Goal: Transaction & Acquisition: Book appointment/travel/reservation

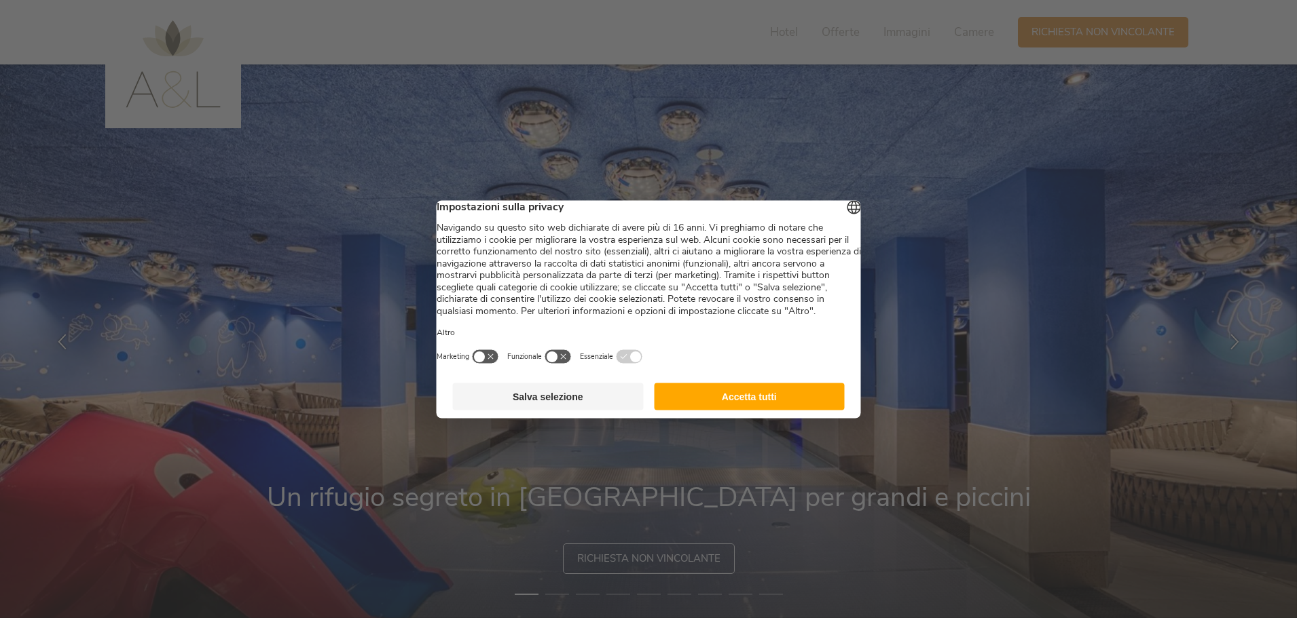
click at [792, 397] on button "Accetta tutti" at bounding box center [749, 396] width 191 height 27
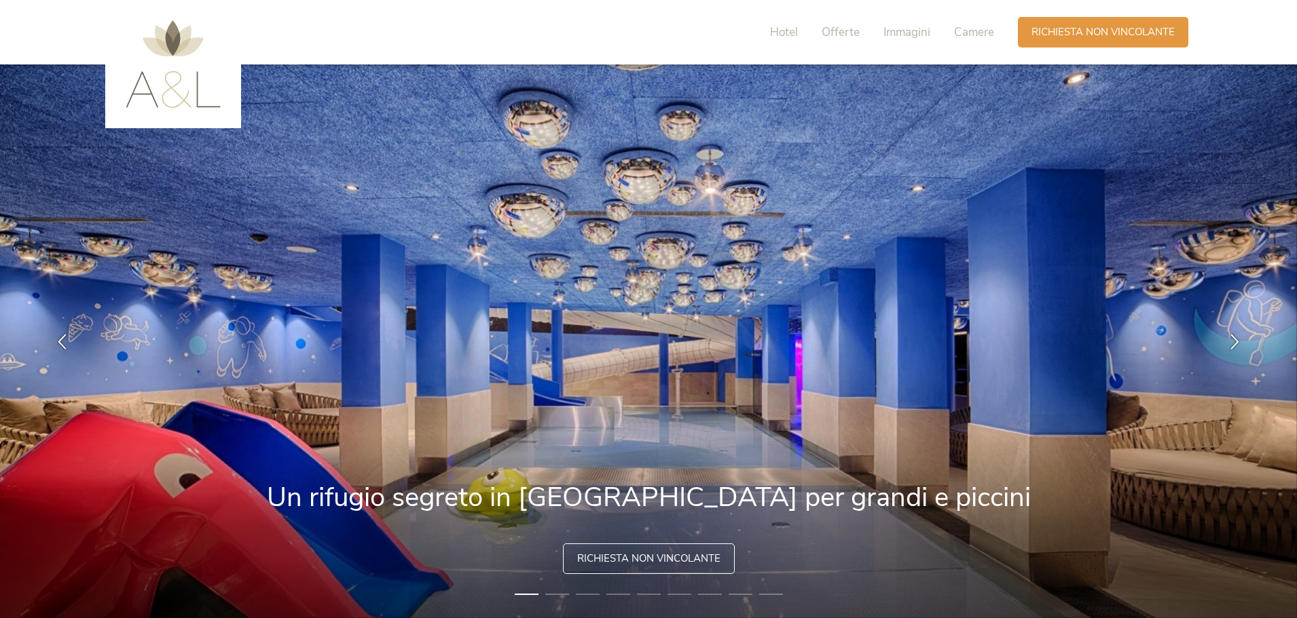
scroll to position [68, 0]
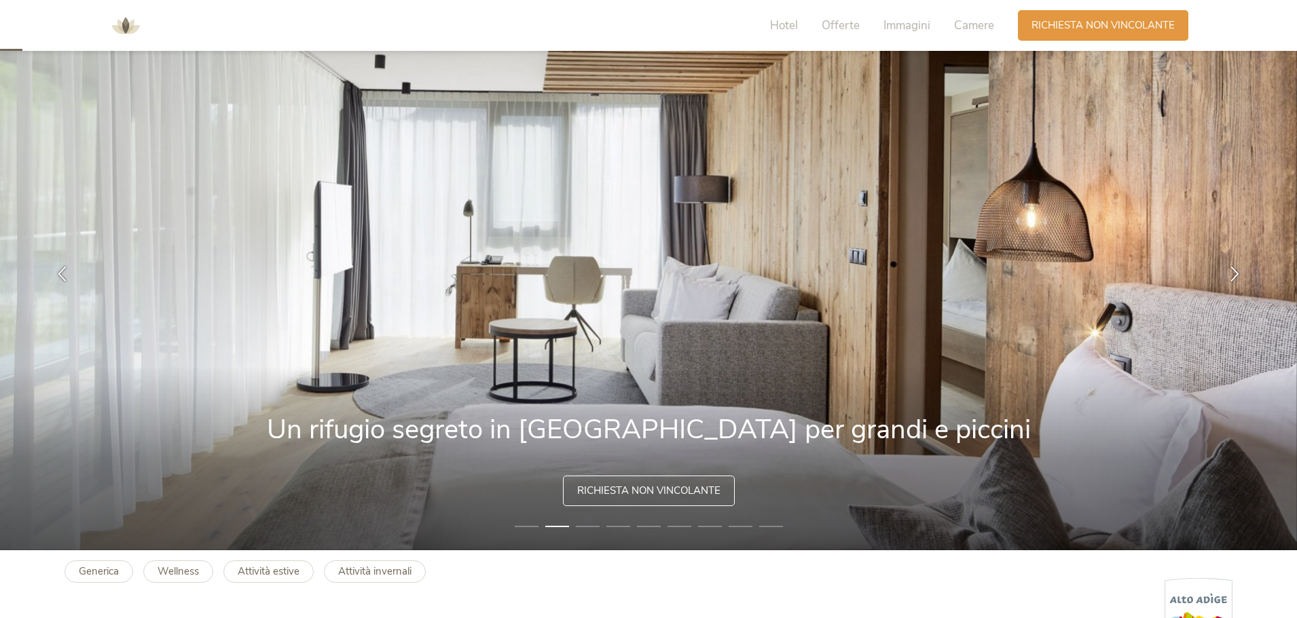
click at [578, 528] on li "3" at bounding box center [588, 527] width 24 height 14
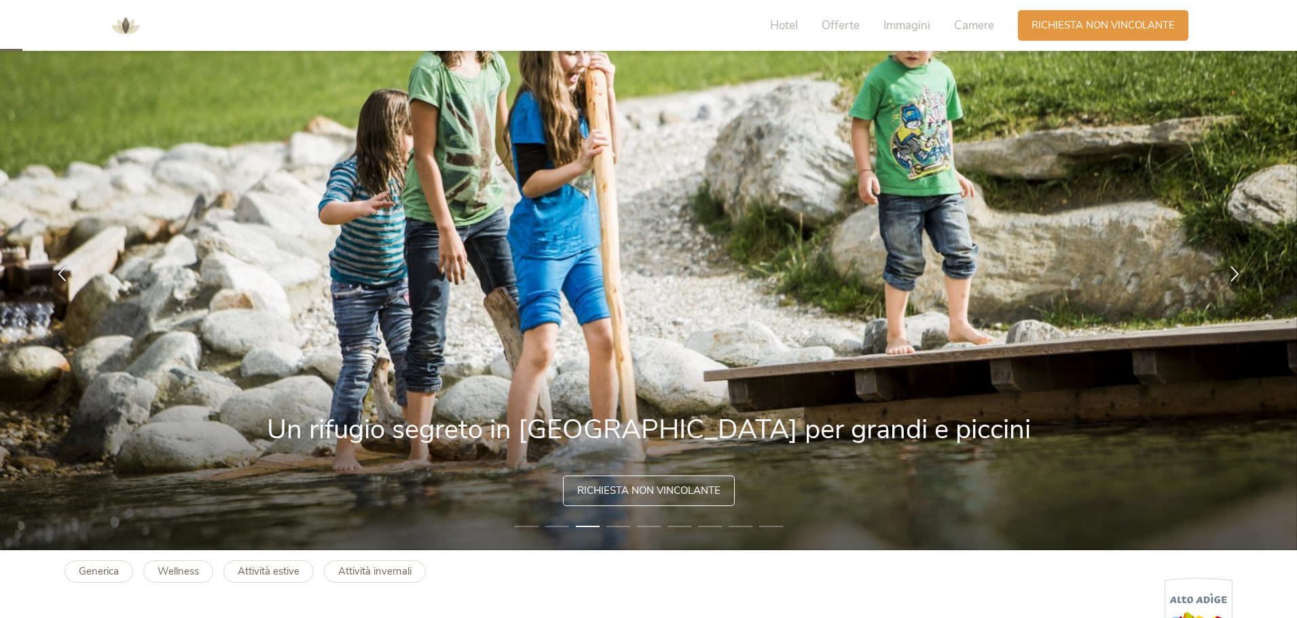
click at [602, 526] on img at bounding box center [648, 274] width 1297 height 554
click at [618, 523] on li "4" at bounding box center [618, 527] width 24 height 14
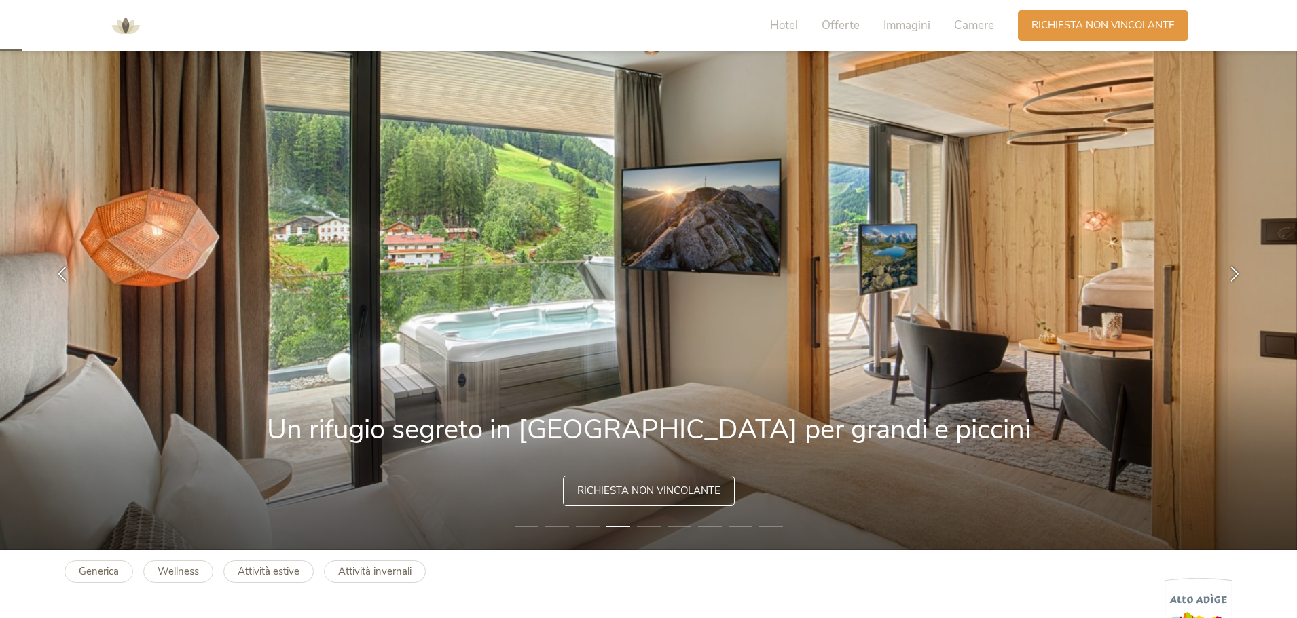
click at [641, 524] on li "5" at bounding box center [649, 527] width 24 height 14
click at [656, 523] on li "5" at bounding box center [649, 527] width 24 height 14
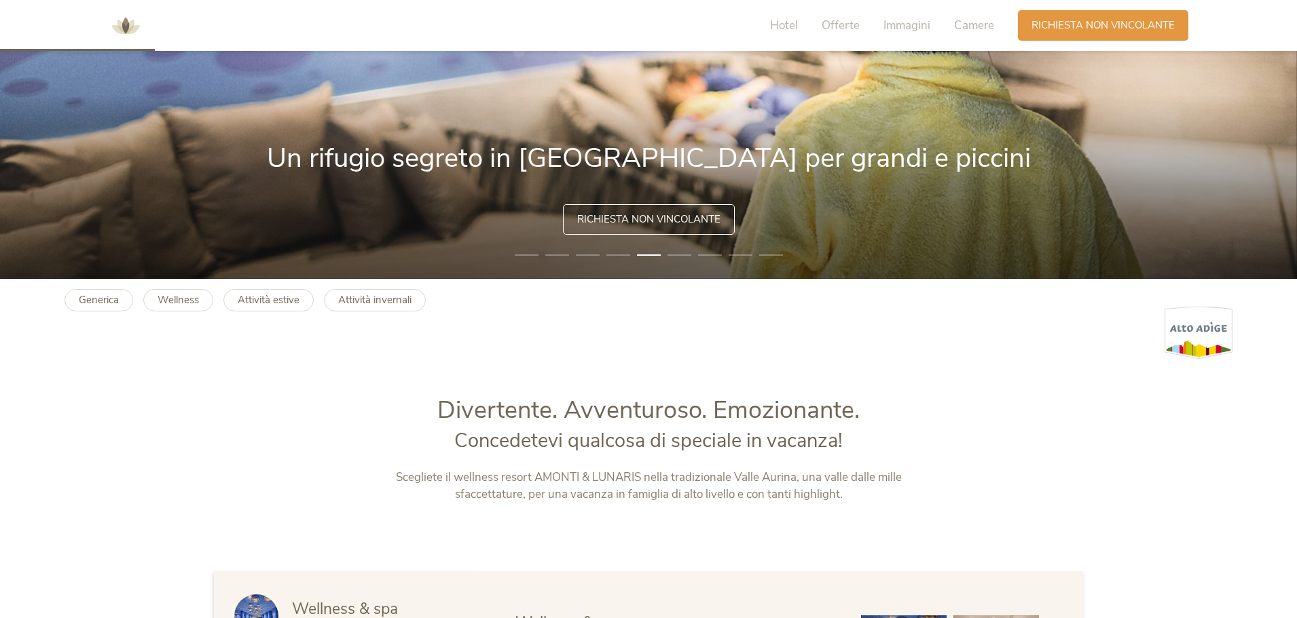
scroll to position [679, 0]
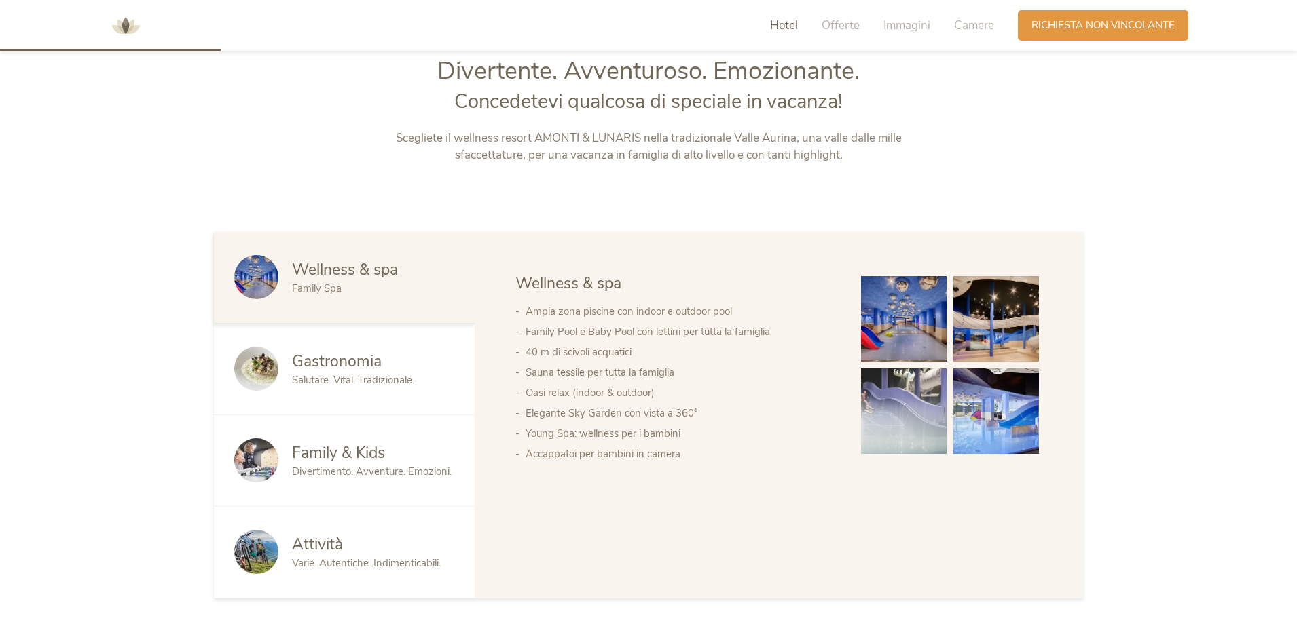
click at [334, 370] on span "Gastronomia" at bounding box center [337, 361] width 90 height 21
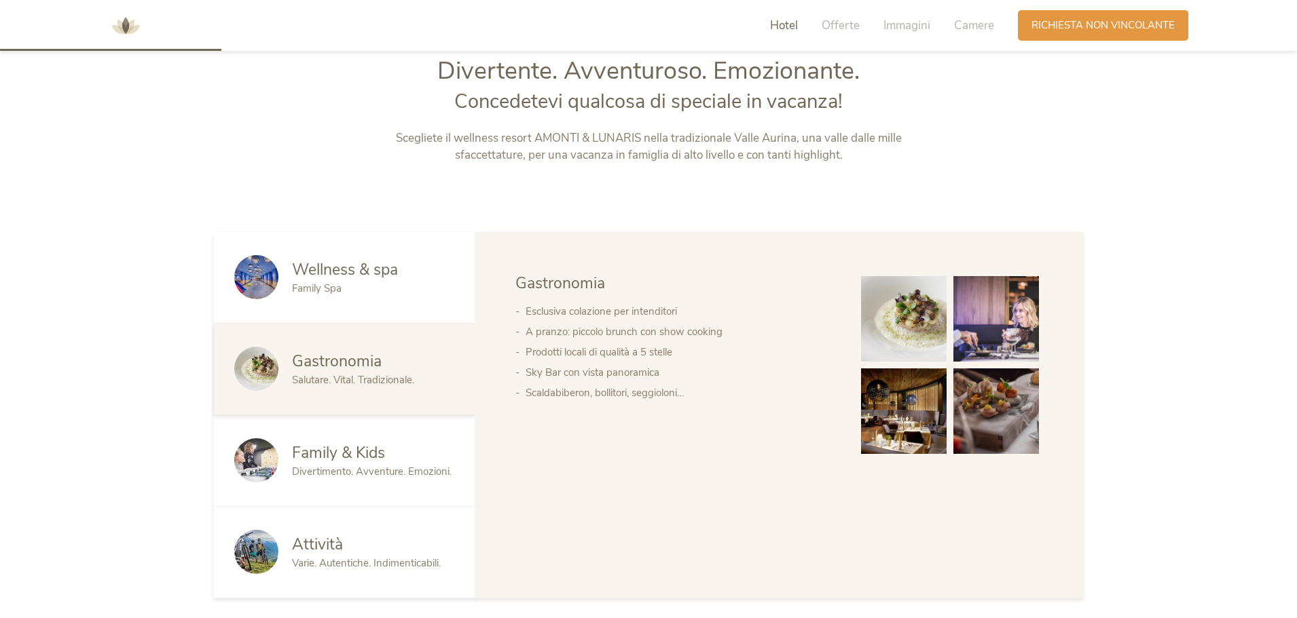
click at [353, 437] on div "Family & Kids Divertimento. Avventure. Emozioni." at bounding box center [344, 461] width 261 height 92
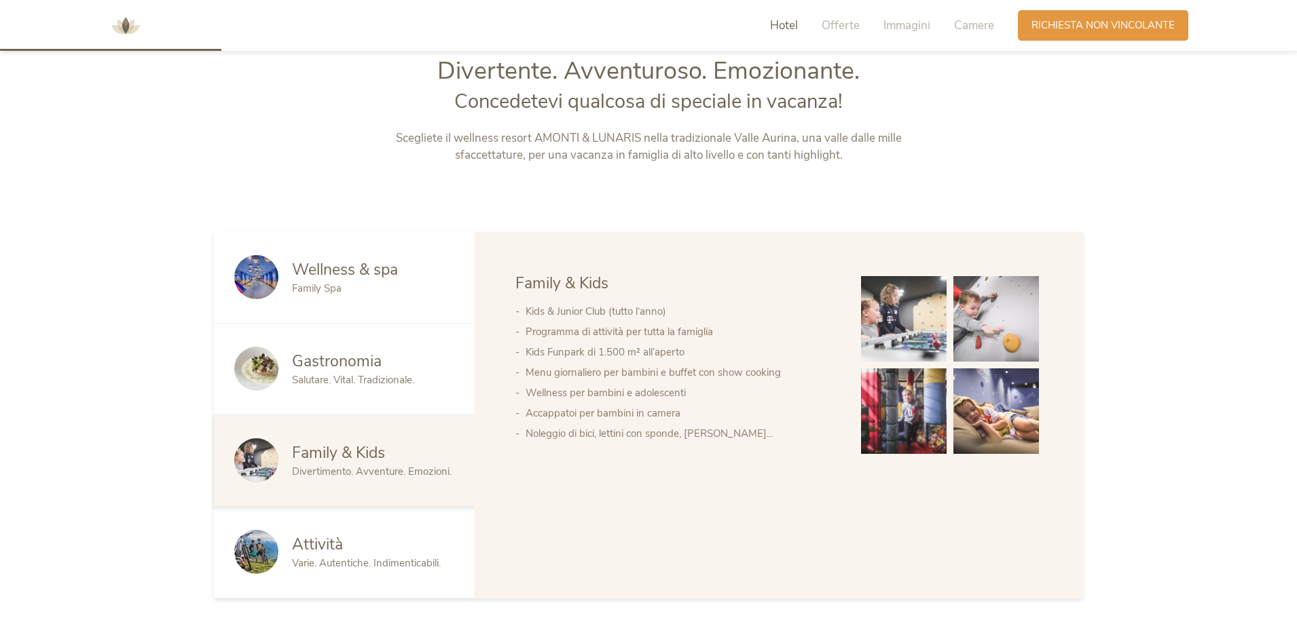
click at [362, 489] on div "Family & Kids Divertimento. Avventure. Emozioni." at bounding box center [344, 461] width 261 height 92
click at [352, 540] on div "Attività" at bounding box center [373, 545] width 162 height 22
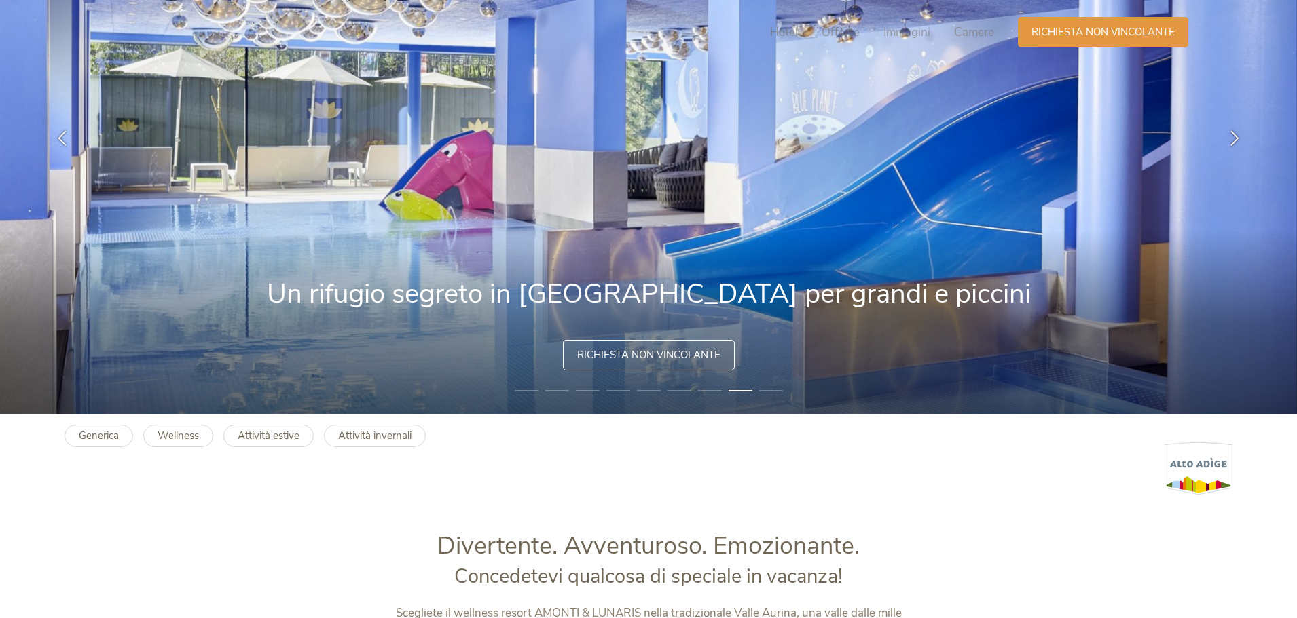
scroll to position [0, 0]
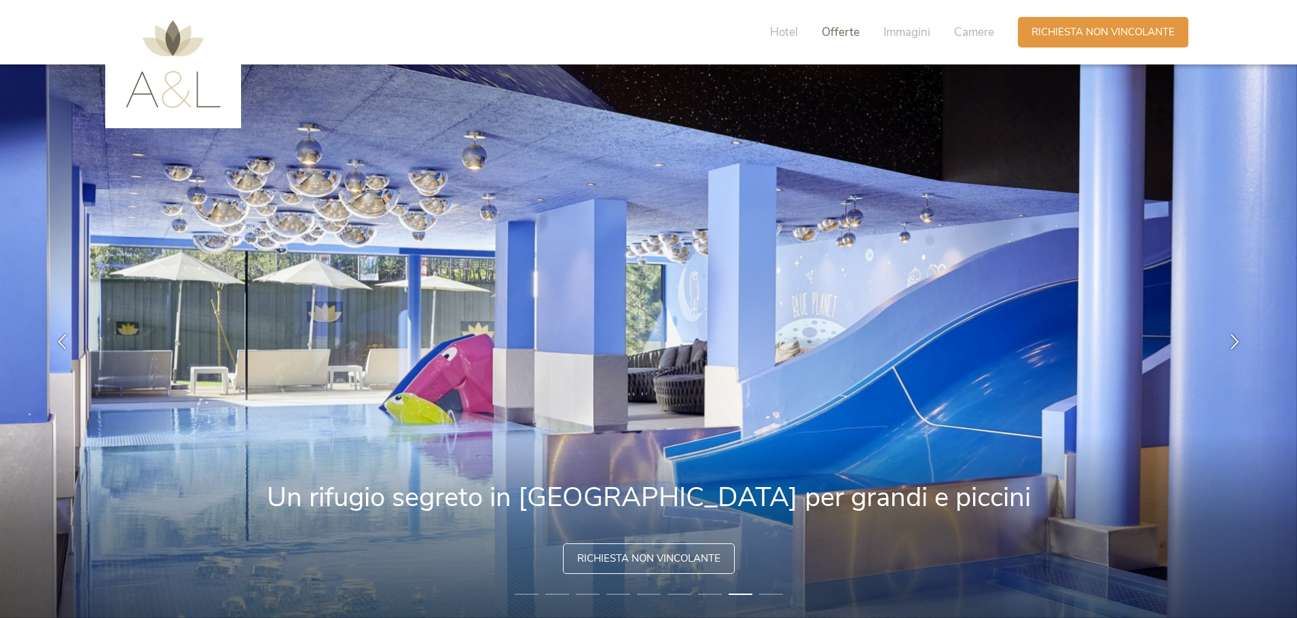
click at [842, 37] on span "Offerte" at bounding box center [840, 32] width 38 height 16
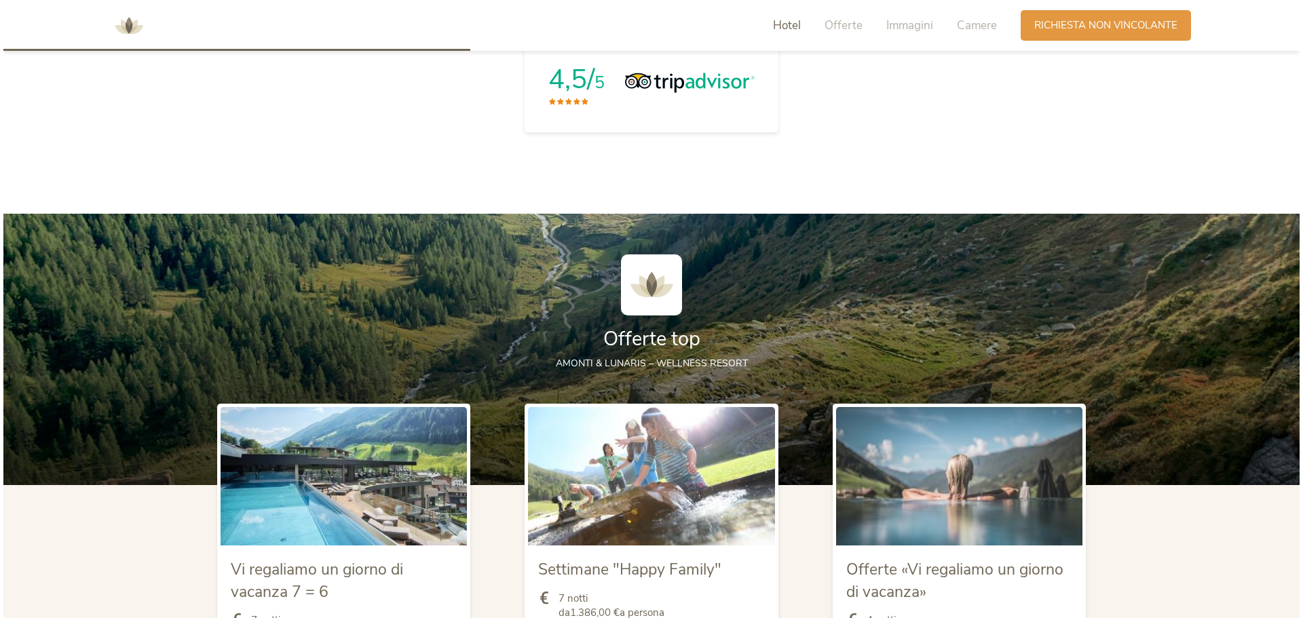
scroll to position [1472, 0]
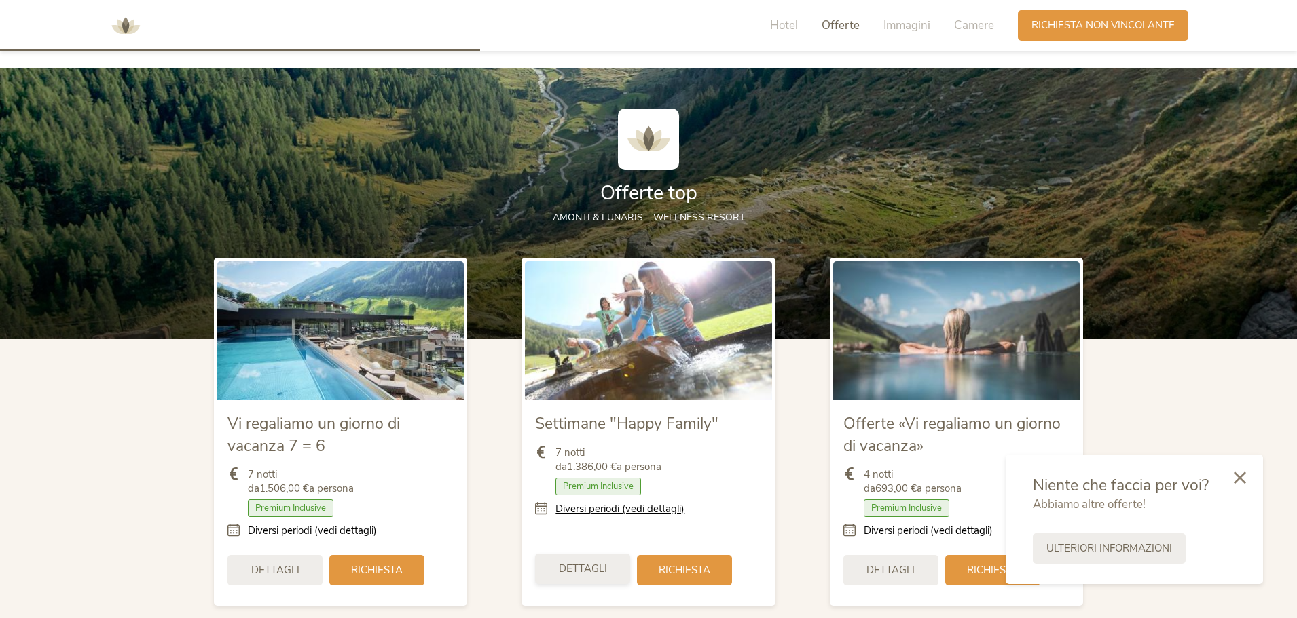
click at [585, 576] on span "Dettagli" at bounding box center [583, 569] width 48 height 14
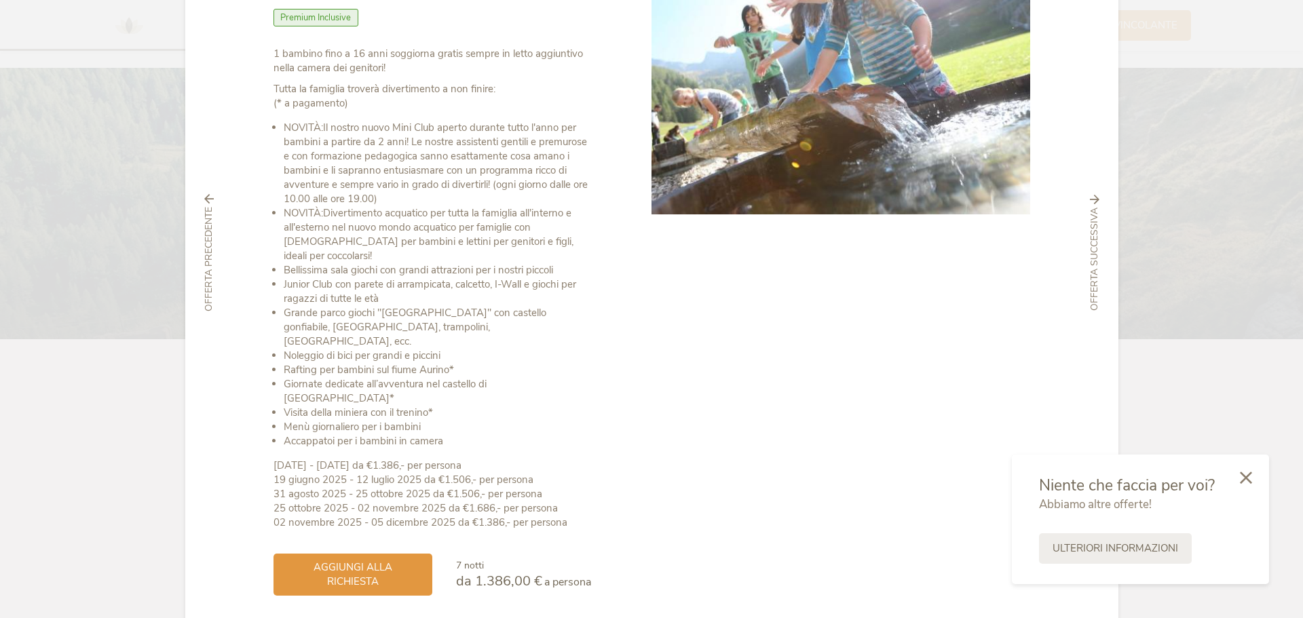
scroll to position [0, 0]
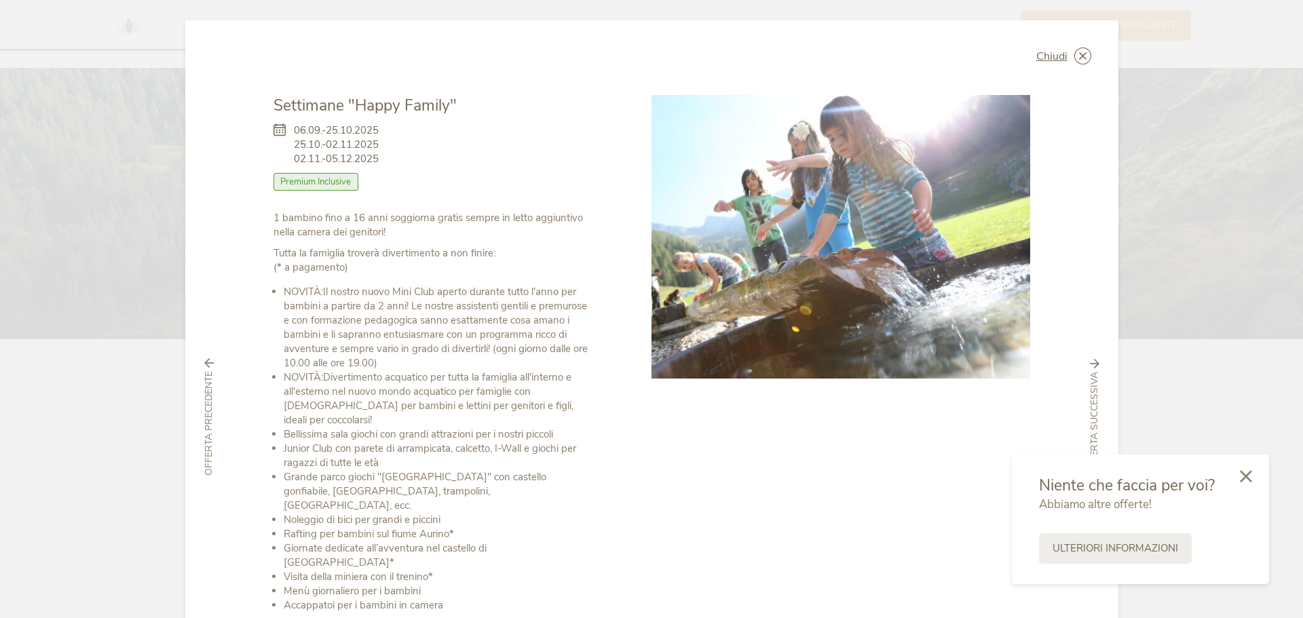
click at [1251, 476] on icon at bounding box center [1246, 476] width 12 height 12
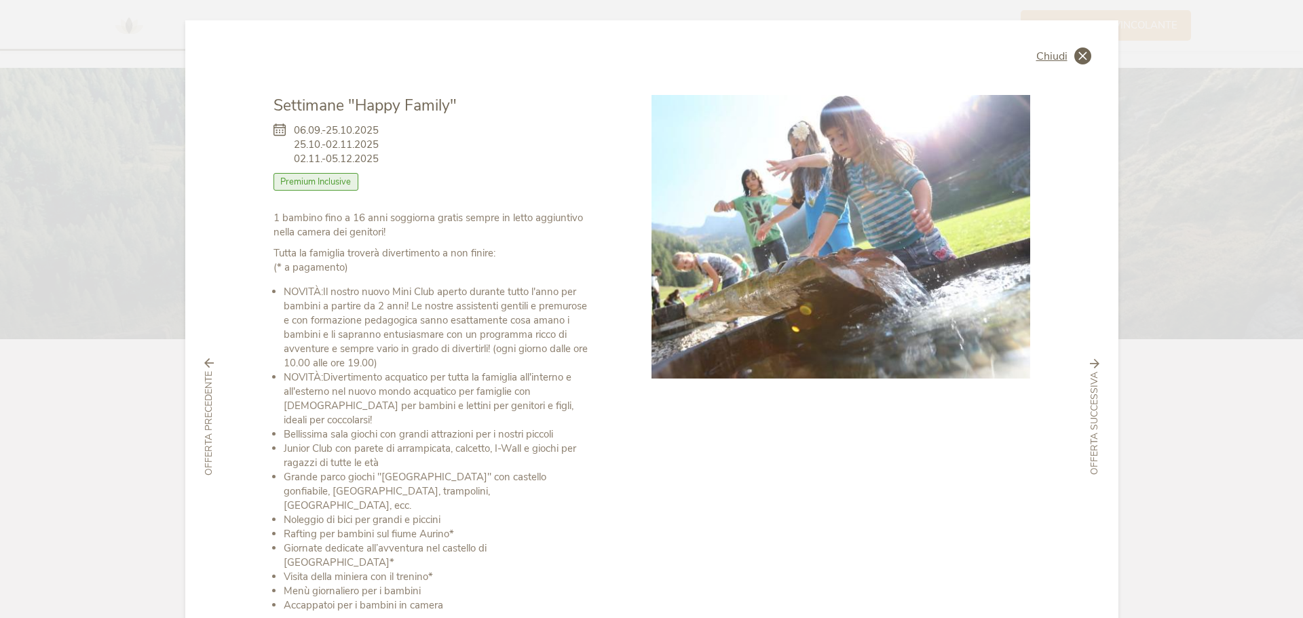
click at [1085, 58] on icon at bounding box center [1083, 56] width 17 height 17
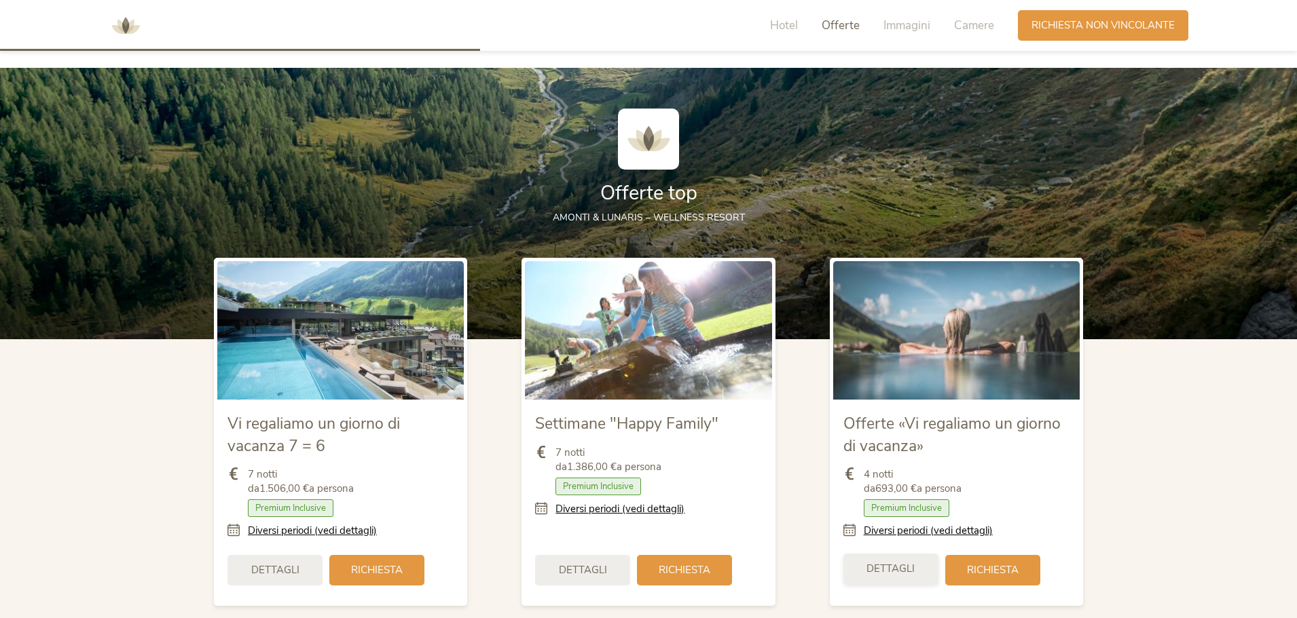
click at [909, 561] on div "Dettagli" at bounding box center [890, 569] width 95 height 31
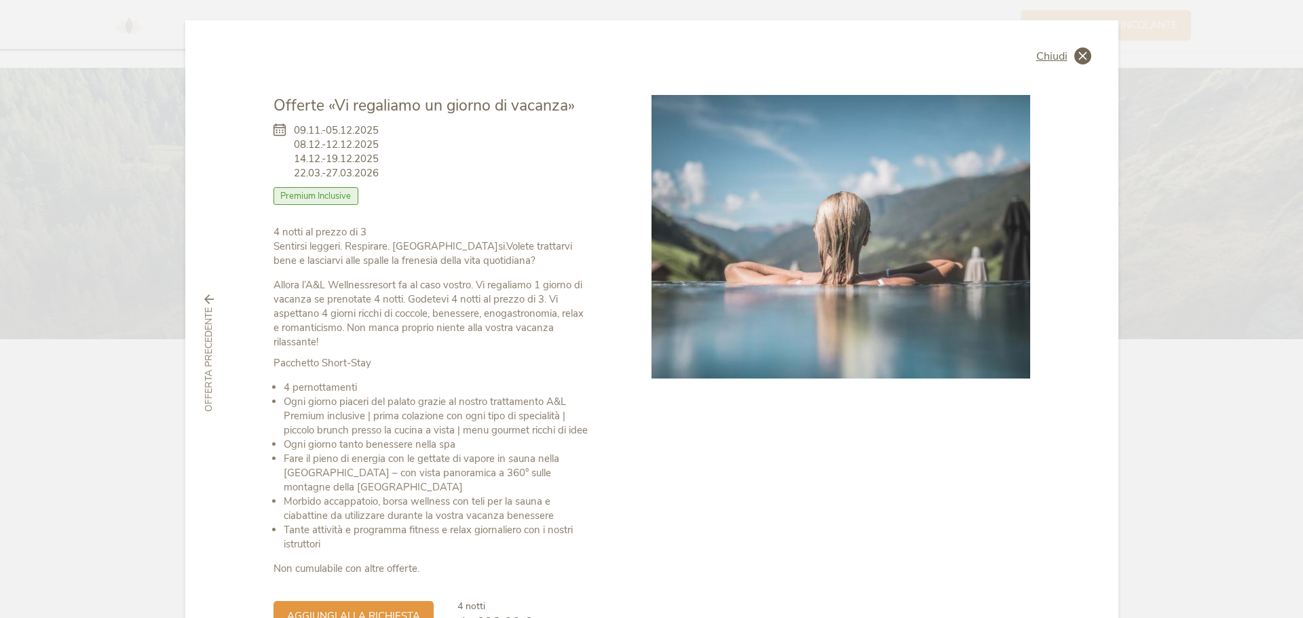
click at [1075, 55] on icon at bounding box center [1083, 56] width 17 height 17
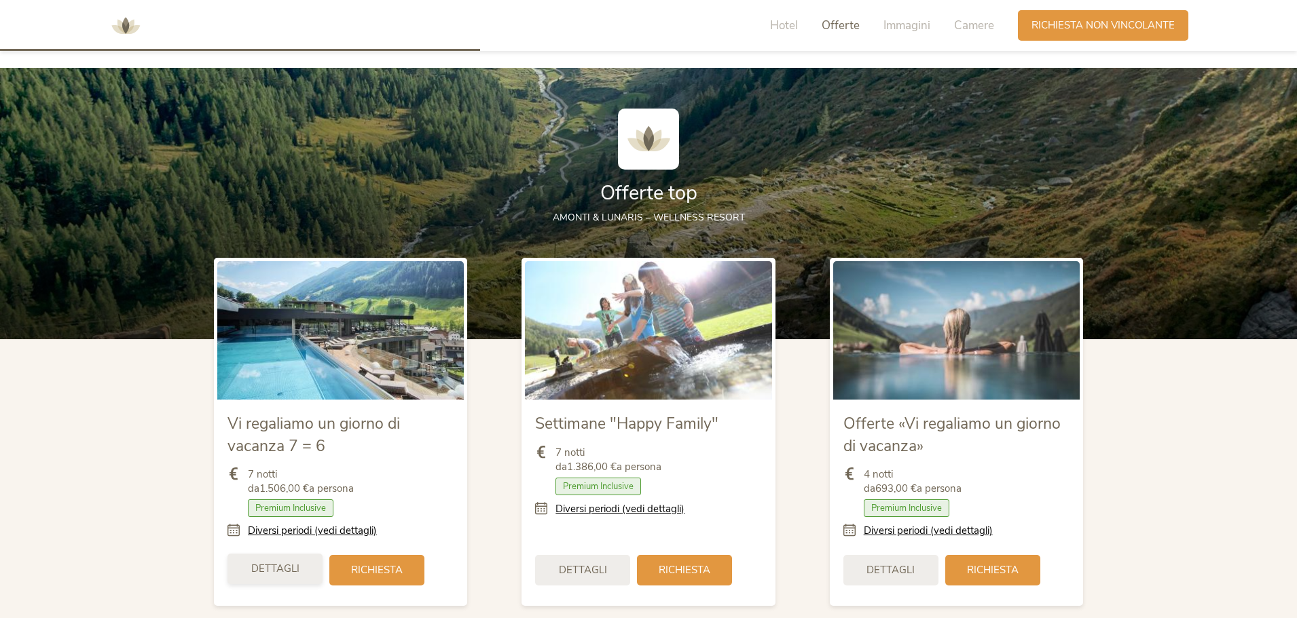
click at [284, 572] on span "Dettagli" at bounding box center [275, 569] width 48 height 14
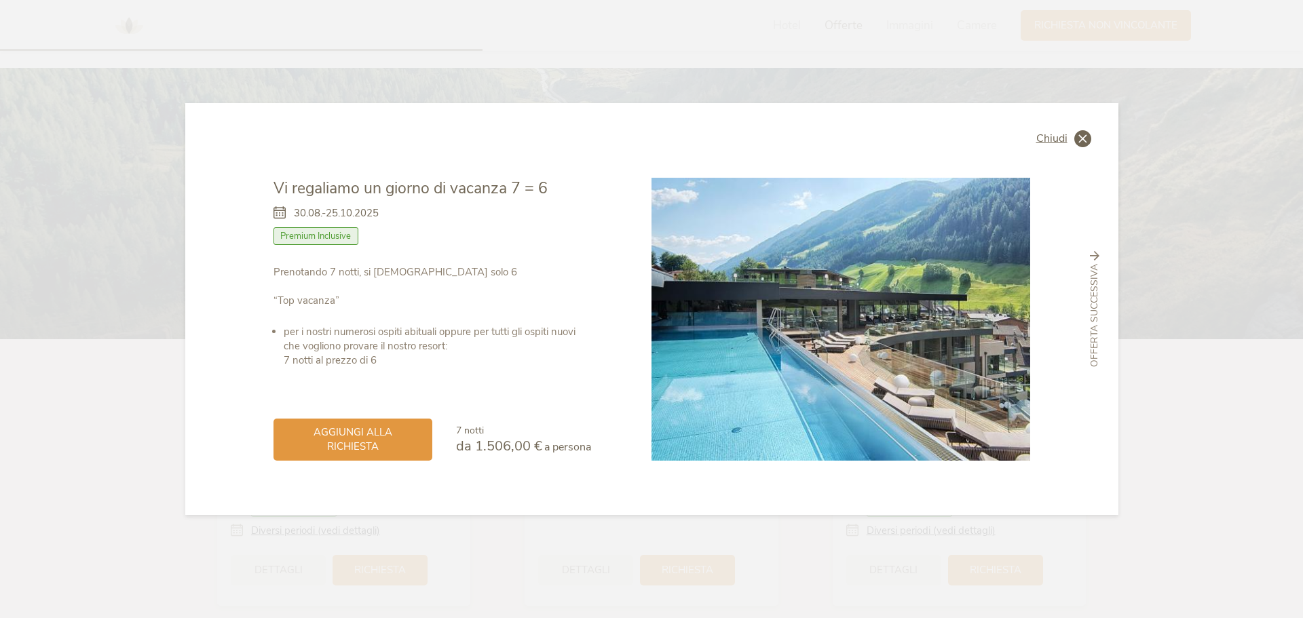
click at [1078, 138] on icon at bounding box center [1083, 138] width 17 height 17
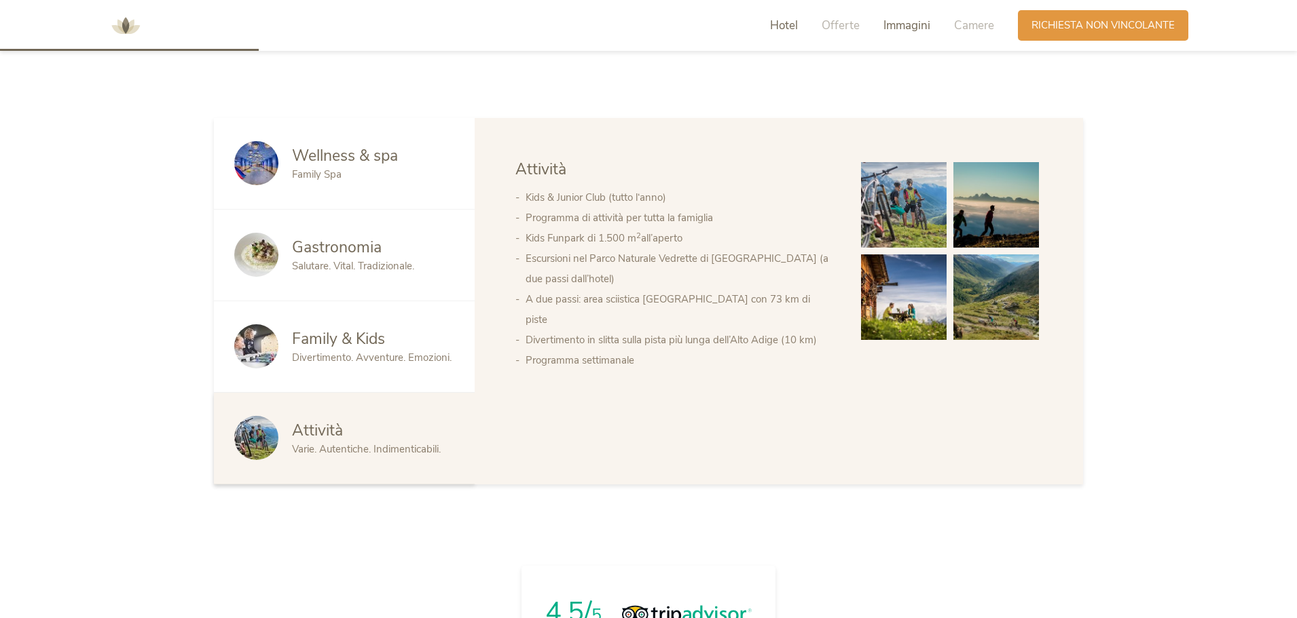
click at [906, 21] on span "Immagini" at bounding box center [906, 26] width 47 height 16
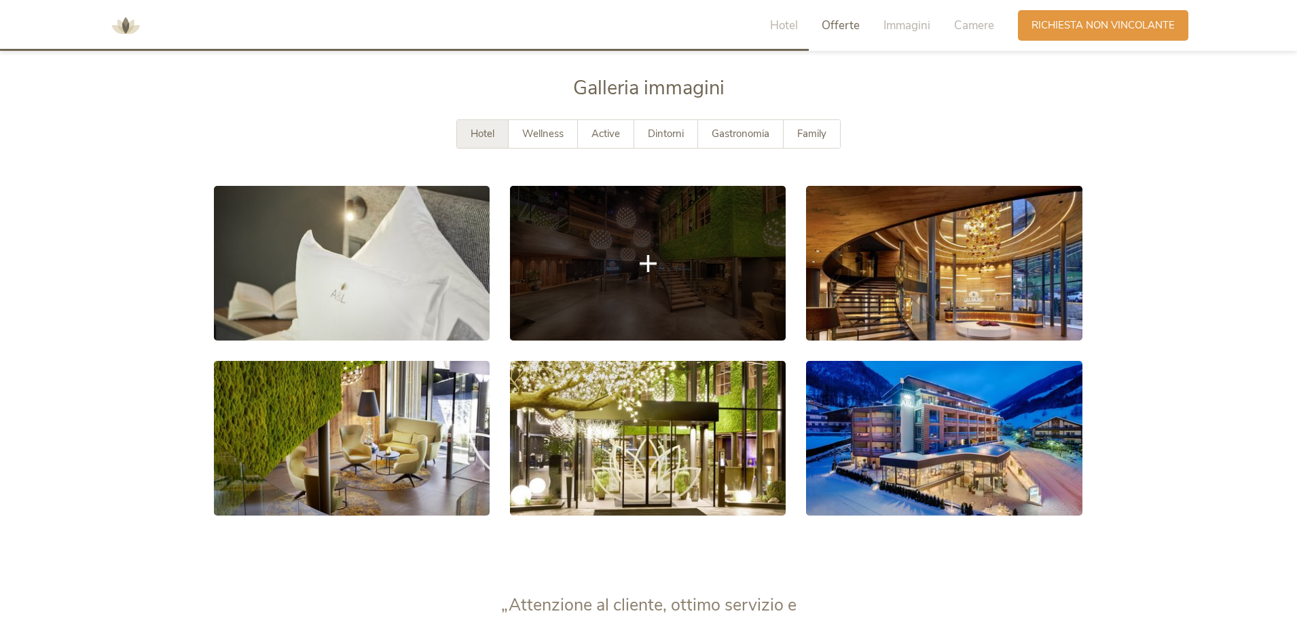
scroll to position [2482, 0]
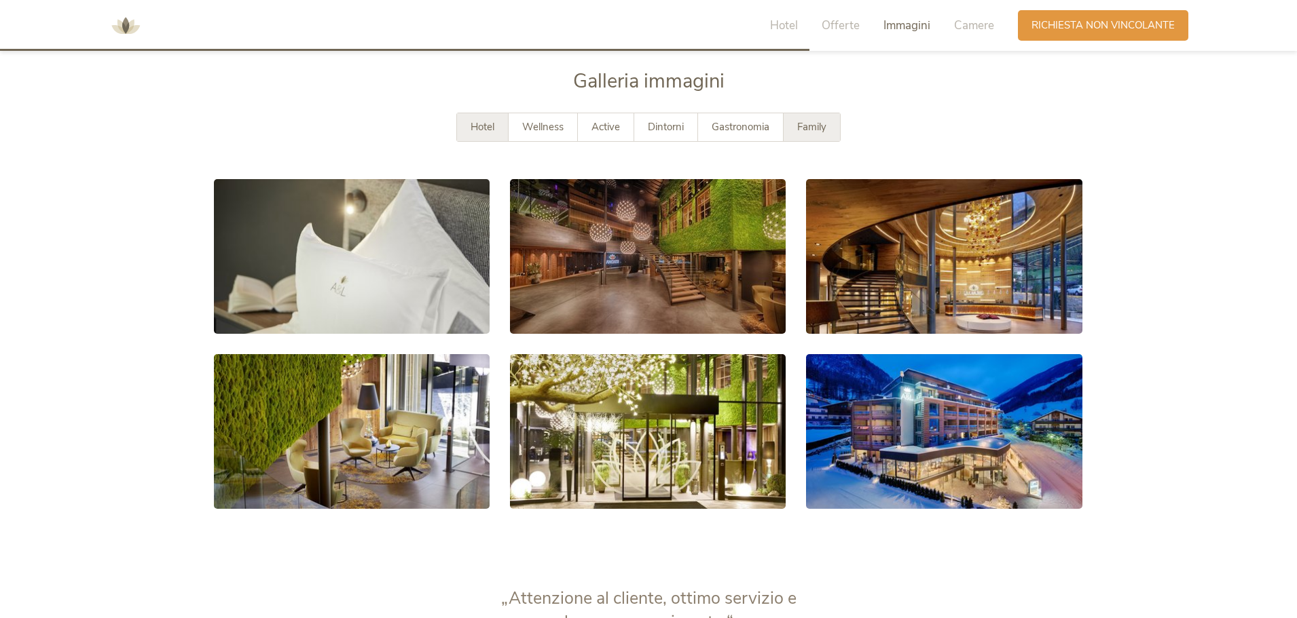
click at [832, 124] on div "Family" at bounding box center [811, 127] width 56 height 28
